Goal: Task Accomplishment & Management: Use online tool/utility

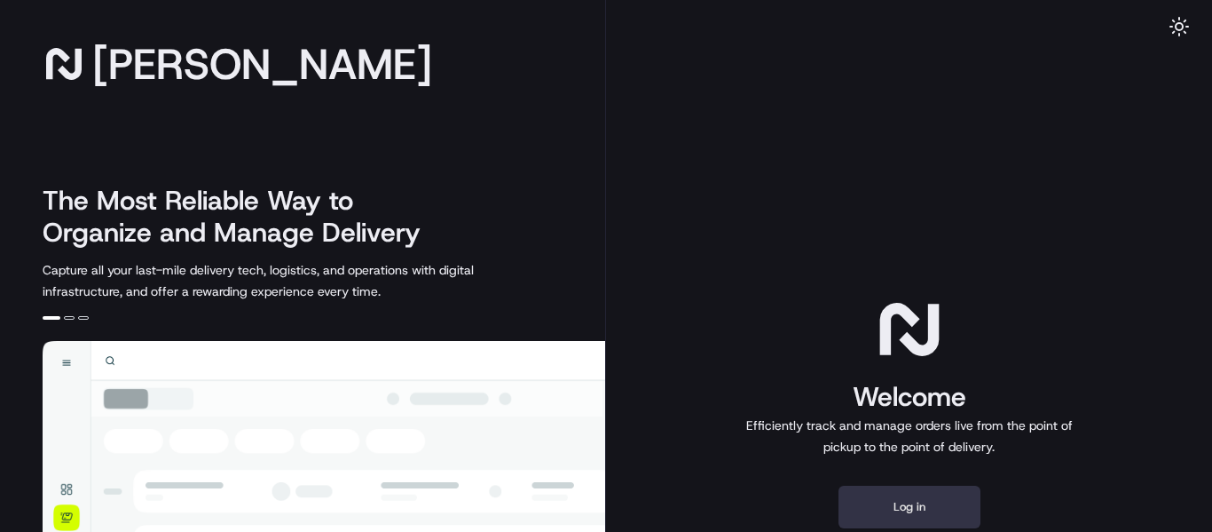
click at [933, 508] on button "Log in" at bounding box center [910, 506] width 142 height 43
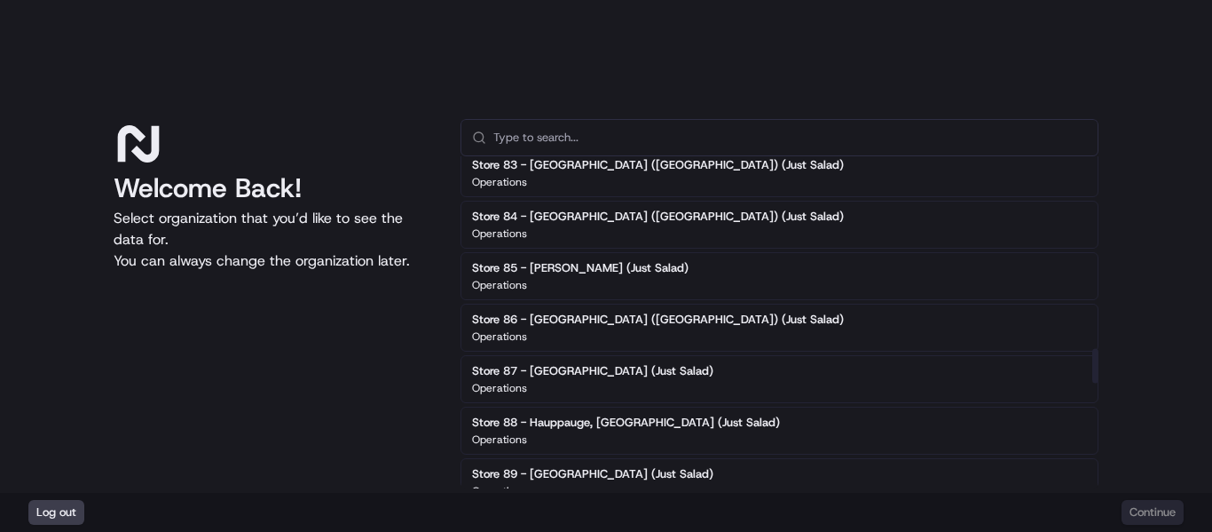
scroll to position [1775, 0]
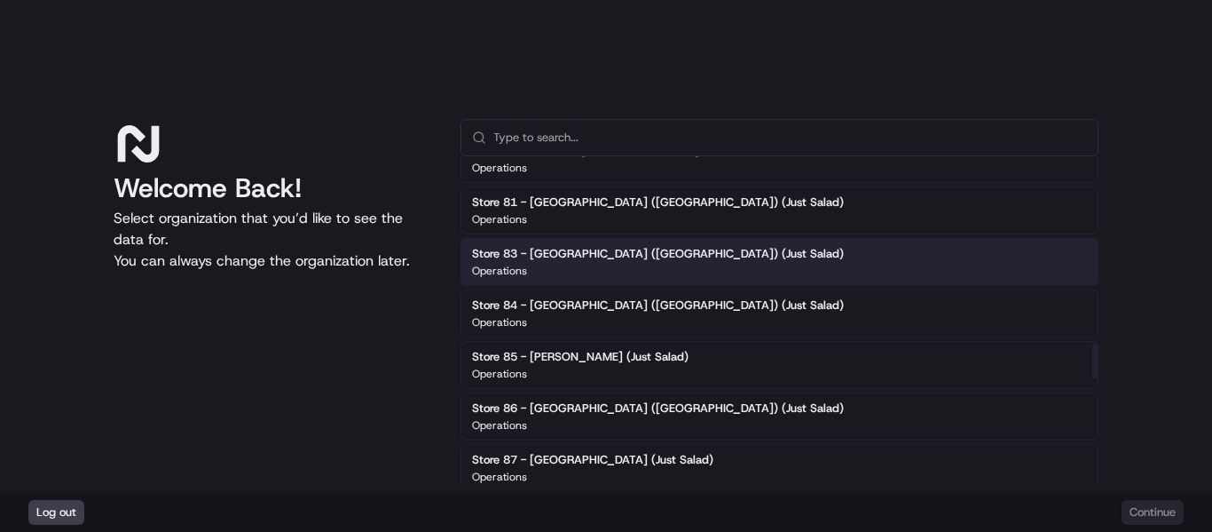
click at [651, 272] on div "Operations" at bounding box center [658, 271] width 372 height 14
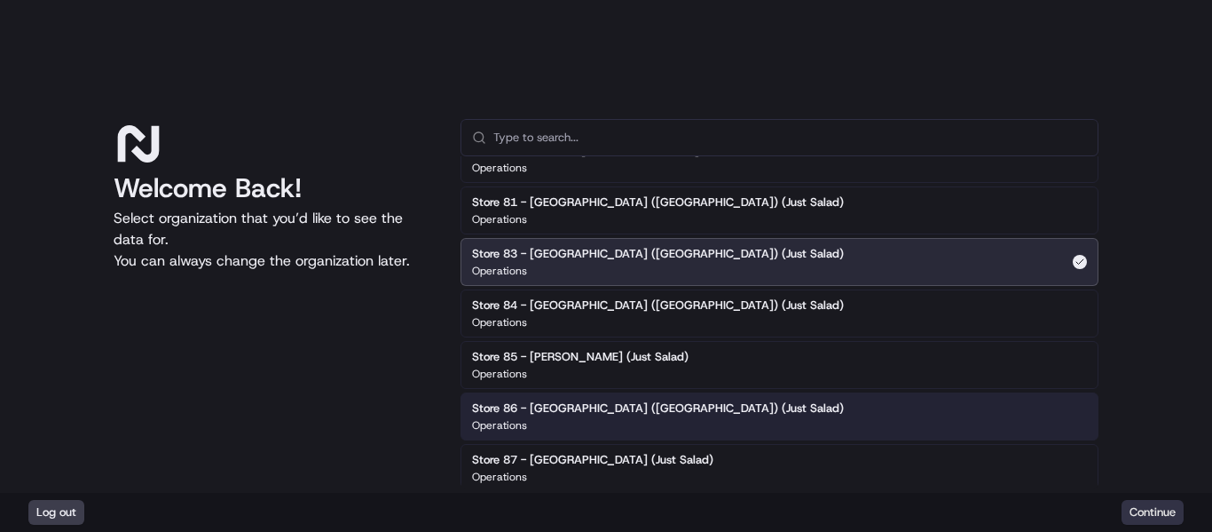
click at [1134, 516] on button "Continue" at bounding box center [1153, 512] width 62 height 25
